Goal: Task Accomplishment & Management: Complete application form

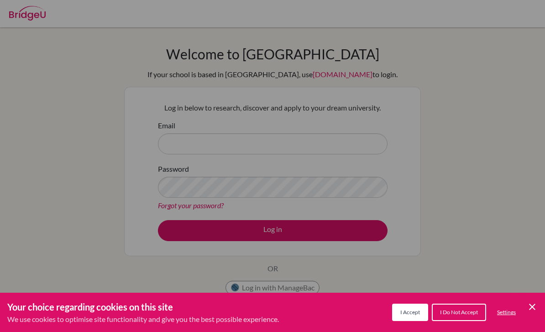
scroll to position [60, 0]
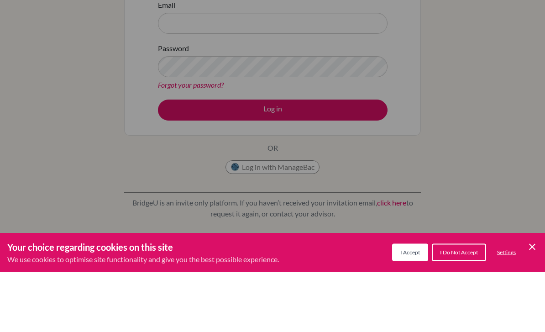
click at [347, 80] on div "Cookie Preferences" at bounding box center [272, 166] width 545 height 332
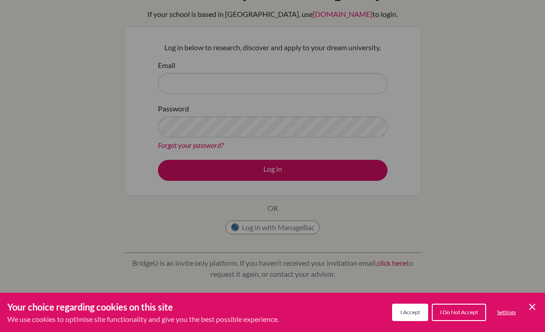
click at [345, 83] on div "Cookie Preferences" at bounding box center [272, 166] width 545 height 332
click at [337, 90] on div "Cookie Preferences" at bounding box center [272, 166] width 545 height 332
click at [534, 302] on icon "Cookie Control Close Icon" at bounding box center [532, 306] width 11 height 11
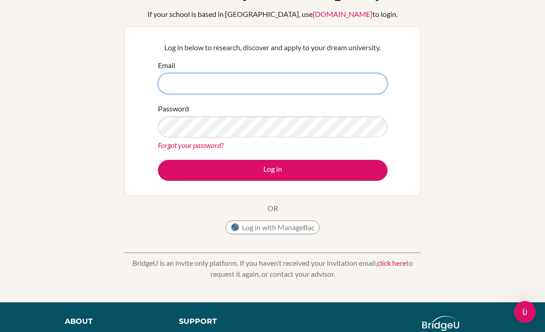
click at [369, 82] on input "Email" at bounding box center [273, 83] width 230 height 21
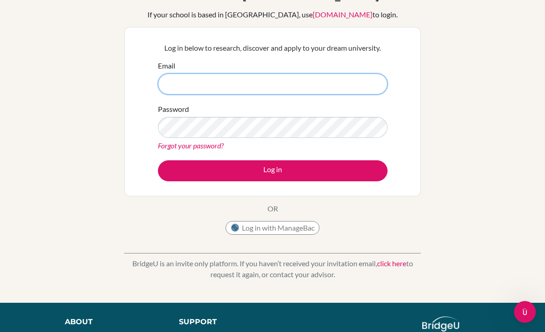
type input "[EMAIL_ADDRESS][DOMAIN_NAME]"
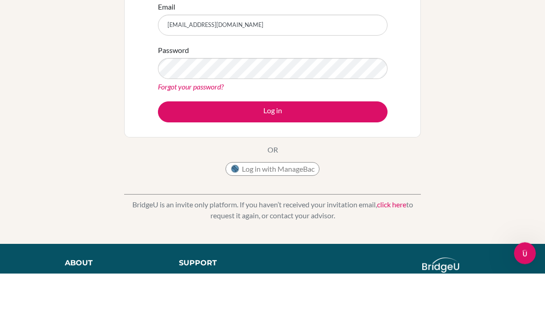
click at [337, 160] on button "Log in" at bounding box center [273, 170] width 230 height 21
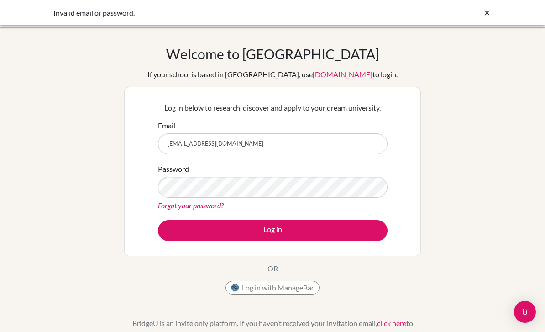
click at [484, 14] on icon at bounding box center [486, 12] width 9 height 9
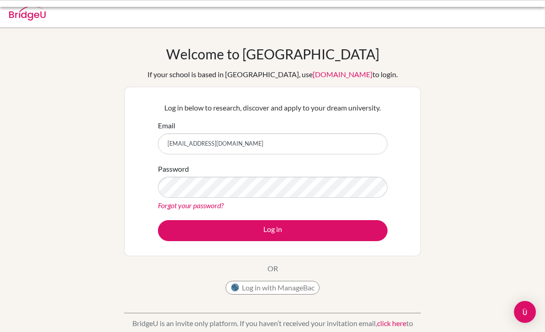
click at [488, 14] on div at bounding box center [273, 13] width 536 height 27
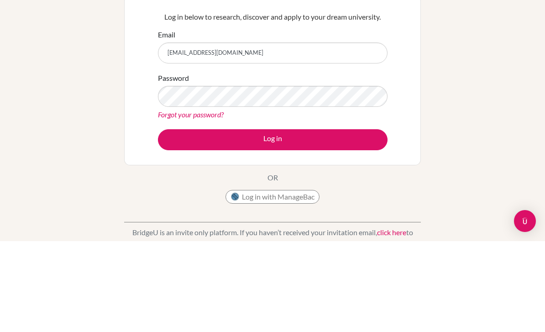
click at [272, 220] on button "Log in" at bounding box center [273, 230] width 230 height 21
